Goal: Task Accomplishment & Management: Use online tool/utility

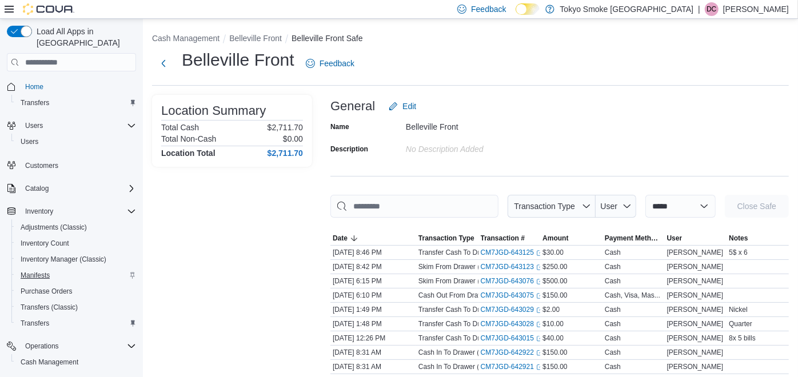
scroll to position [99, 0]
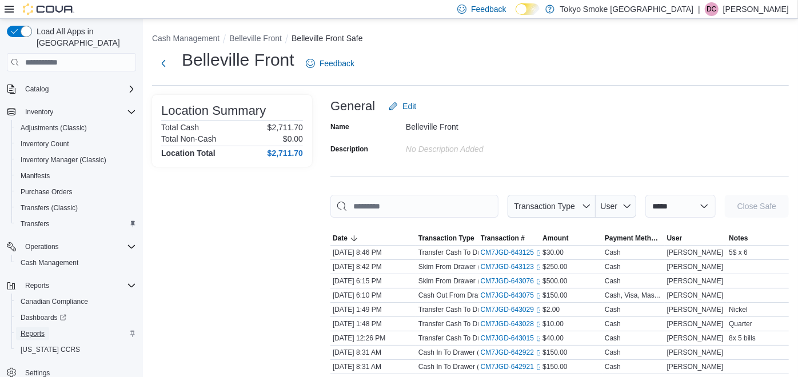
click at [37, 329] on span "Reports" at bounding box center [33, 333] width 24 height 9
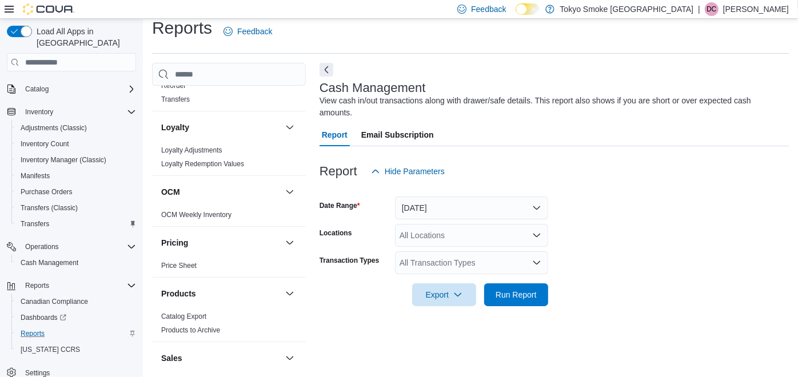
scroll to position [572, 0]
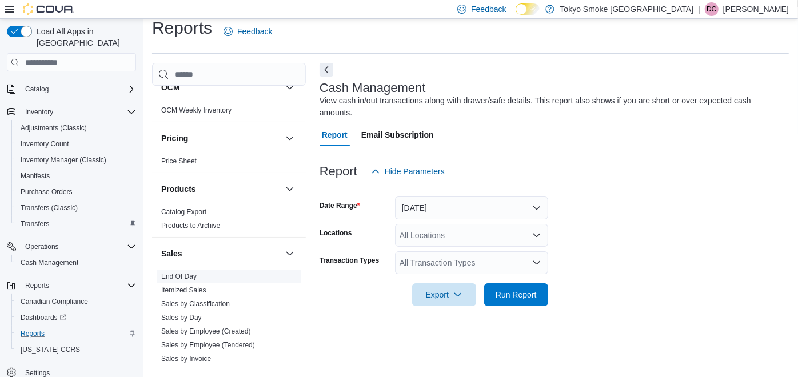
click at [184, 273] on link "End Of Day" at bounding box center [178, 277] width 35 height 8
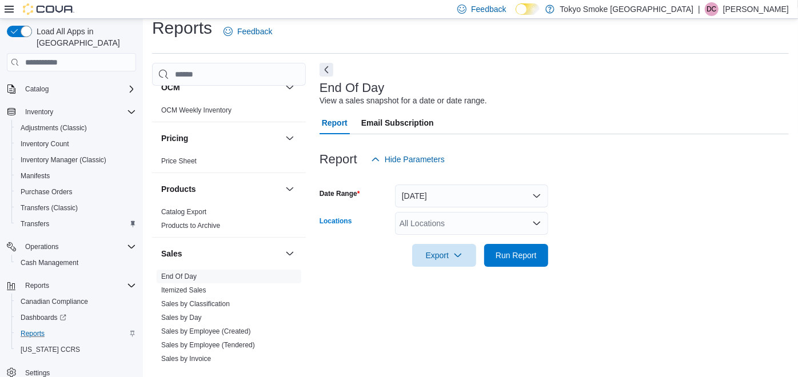
click at [467, 214] on div "All Locations" at bounding box center [471, 223] width 153 height 23
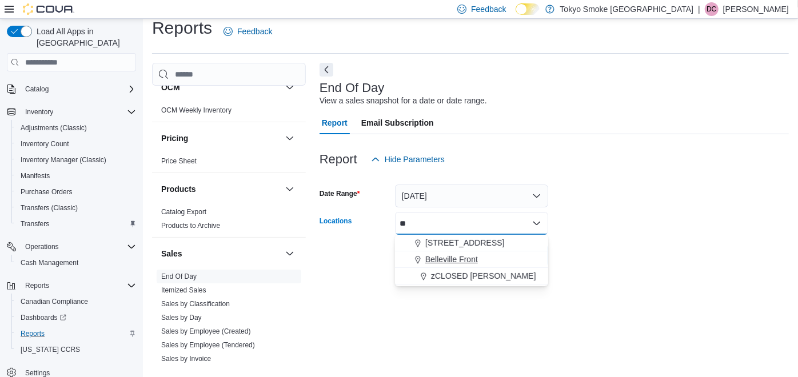
type input "**"
click at [460, 258] on span "Belleville Front" at bounding box center [451, 259] width 53 height 11
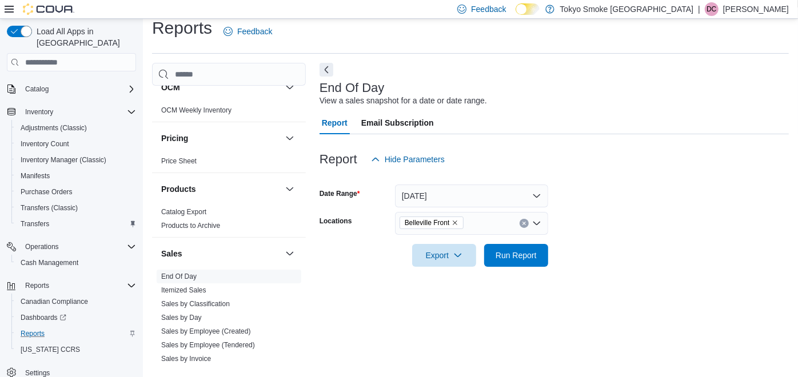
click at [640, 240] on div at bounding box center [554, 239] width 469 height 9
click at [493, 260] on span "Run Report" at bounding box center [516, 255] width 50 height 23
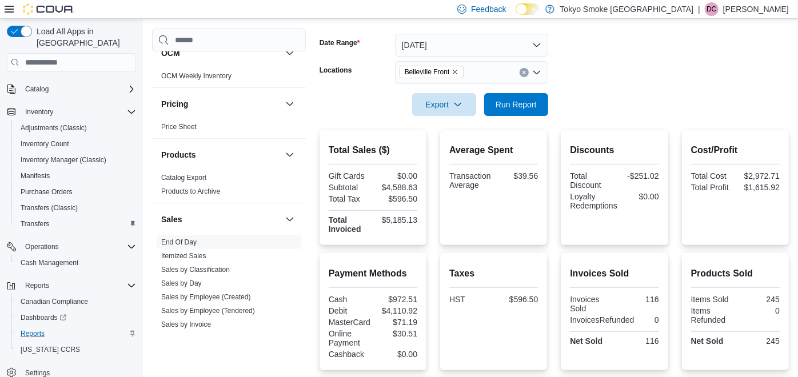
scroll to position [70, 0]
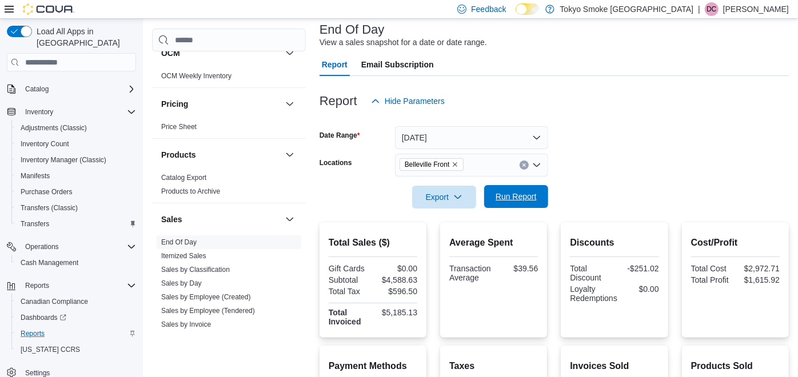
click at [526, 204] on span "Run Report" at bounding box center [516, 196] width 50 height 23
